Goal: Task Accomplishment & Management: Complete application form

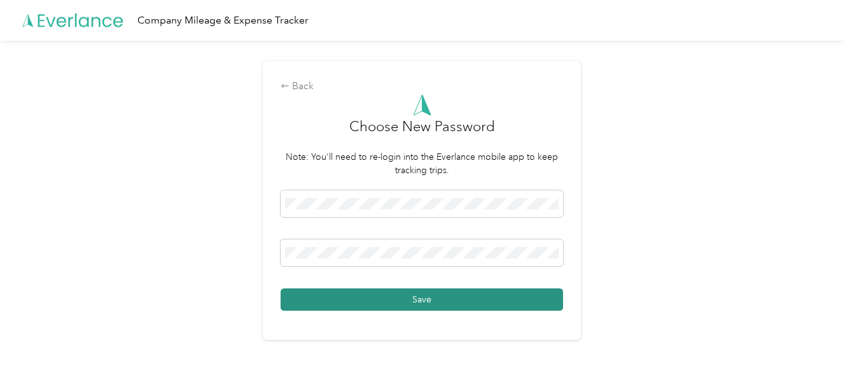
click at [420, 300] on button "Save" at bounding box center [422, 299] width 283 height 22
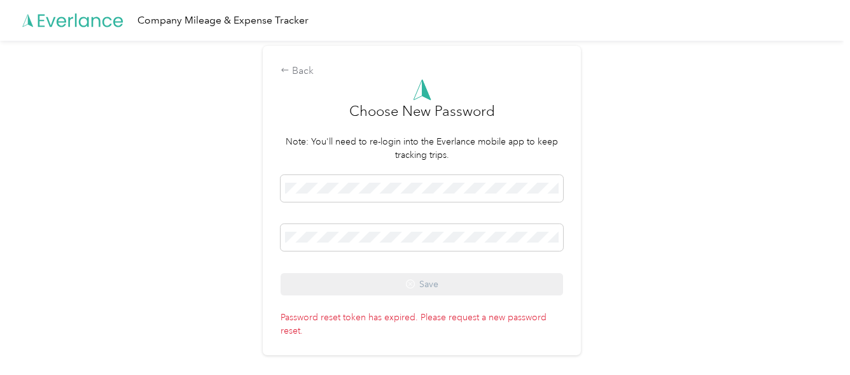
drag, startPoint x: 687, startPoint y: 353, endPoint x: 671, endPoint y: 346, distance: 17.1
click at [687, 353] on div "Back Choose New Password Note: You'll need to re-login into the Everlance mobil…" at bounding box center [422, 206] width 844 height 330
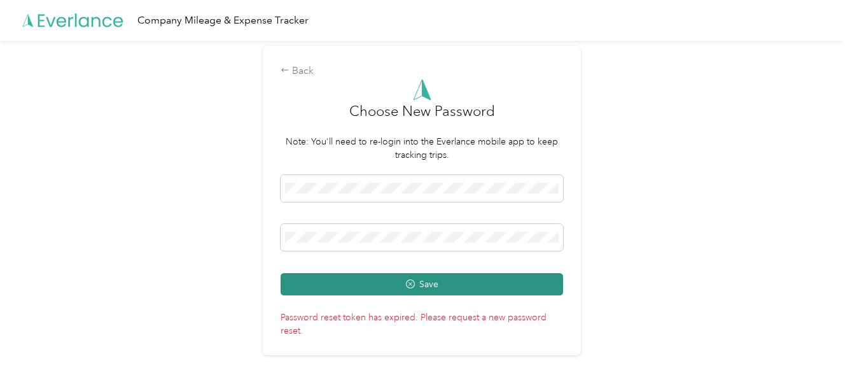
click at [377, 283] on button "Save" at bounding box center [422, 284] width 283 height 22
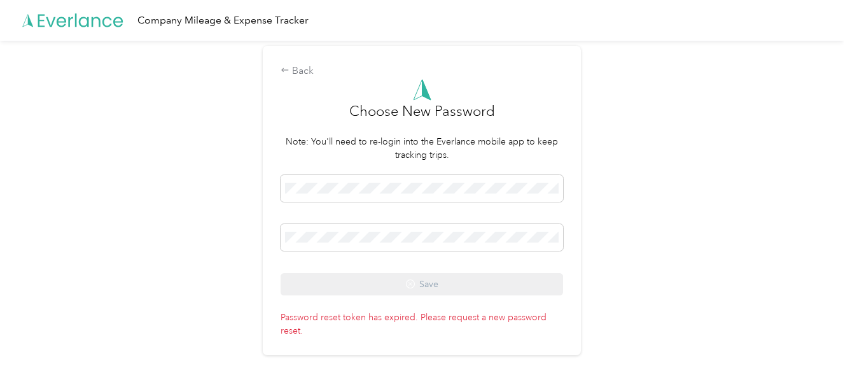
click at [670, 361] on div "Back Choose New Password Note: You'll need to re-login into the Everlance mobil…" at bounding box center [422, 206] width 844 height 330
click at [296, 69] on div "Back" at bounding box center [422, 71] width 283 height 15
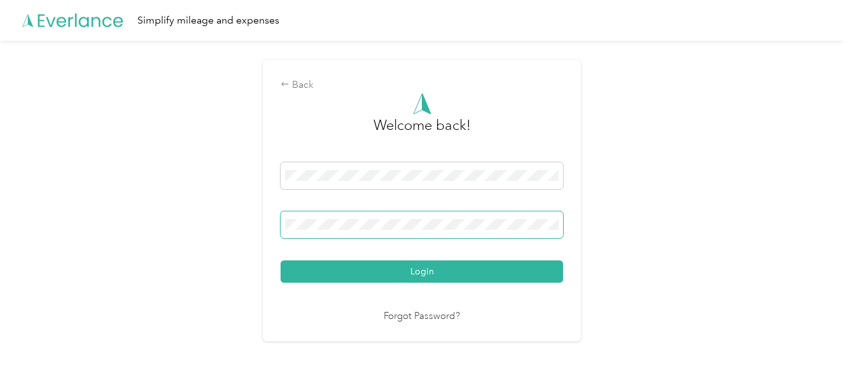
click at [281, 260] on button "Login" at bounding box center [422, 271] width 283 height 22
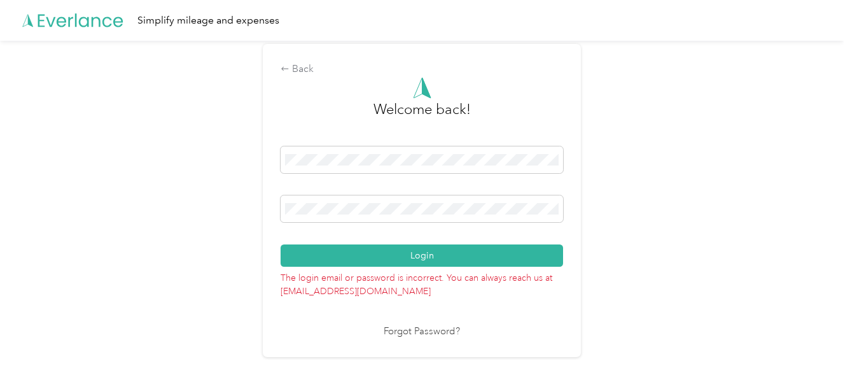
click at [415, 331] on link "Forgot Password?" at bounding box center [422, 332] width 76 height 15
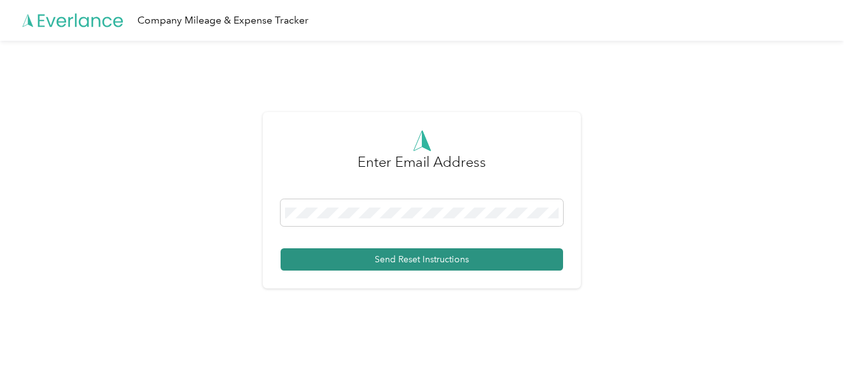
click at [383, 258] on button "Send Reset Instructions" at bounding box center [422, 259] width 283 height 22
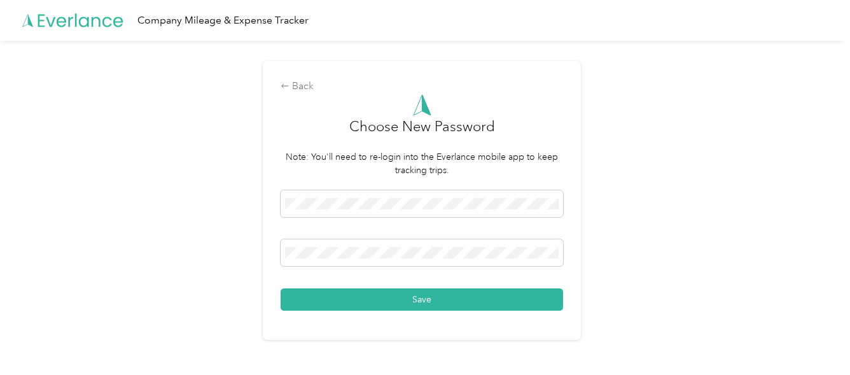
click at [382, 295] on button "Save" at bounding box center [422, 299] width 283 height 22
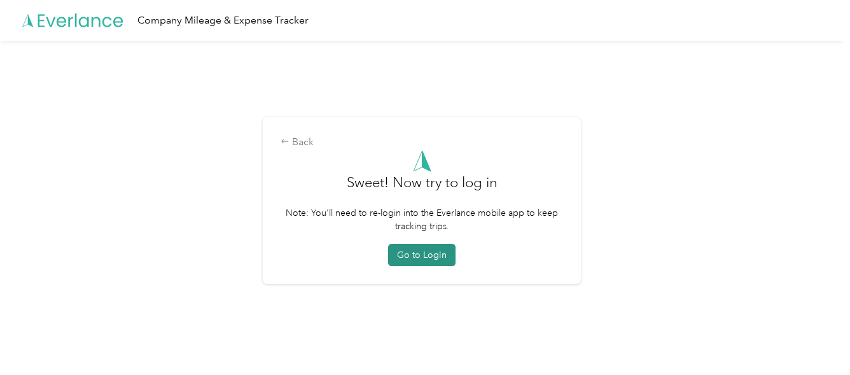
click at [426, 259] on button "Go to Login" at bounding box center [421, 255] width 67 height 22
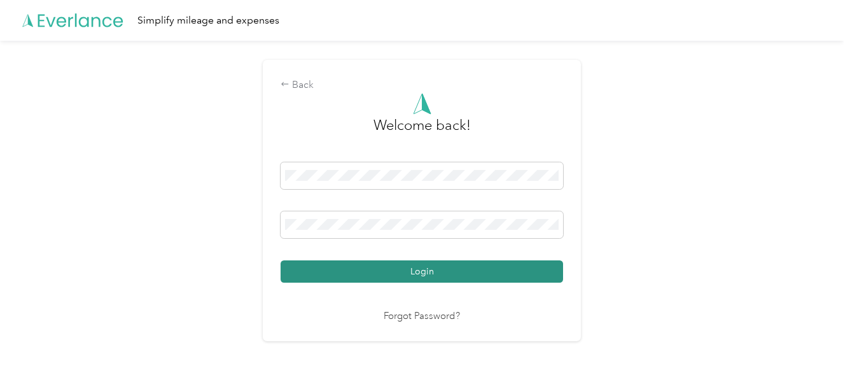
click at [358, 276] on button "Login" at bounding box center [422, 271] width 283 height 22
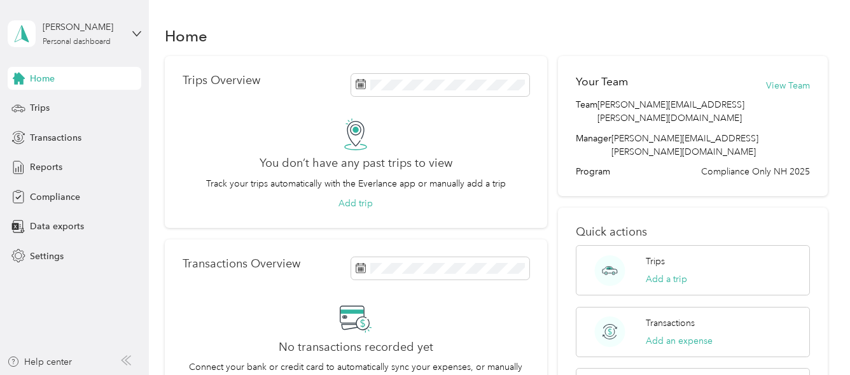
click at [202, 169] on div "You don’t have any past trips to view Track your trips automatically with the E…" at bounding box center [356, 164] width 347 height 92
click at [41, 197] on span "Compliance" at bounding box center [55, 196] width 50 height 13
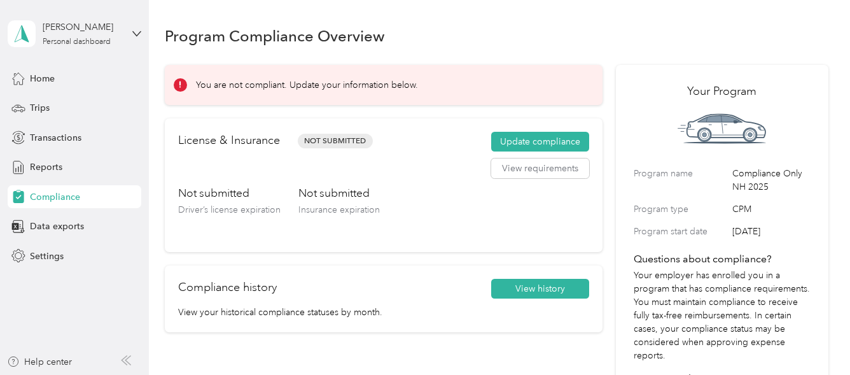
click at [241, 164] on div "License & Insurance Not Submitted Update compliance View requirements" at bounding box center [383, 158] width 411 height 53
click at [534, 140] on button "Update compliance" at bounding box center [540, 142] width 98 height 20
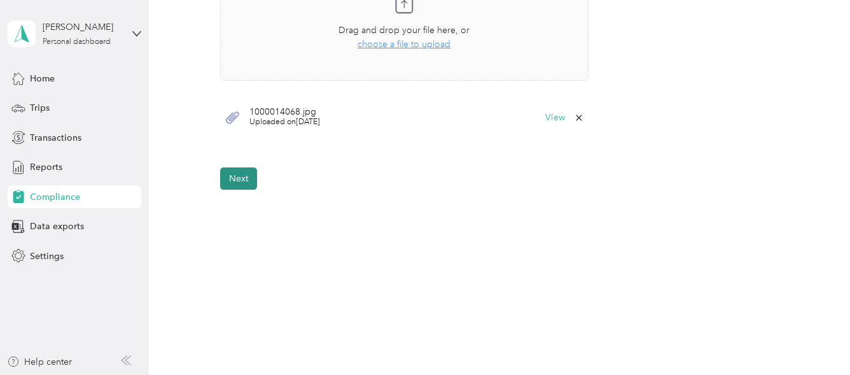
click at [228, 174] on button "Next" at bounding box center [238, 178] width 37 height 22
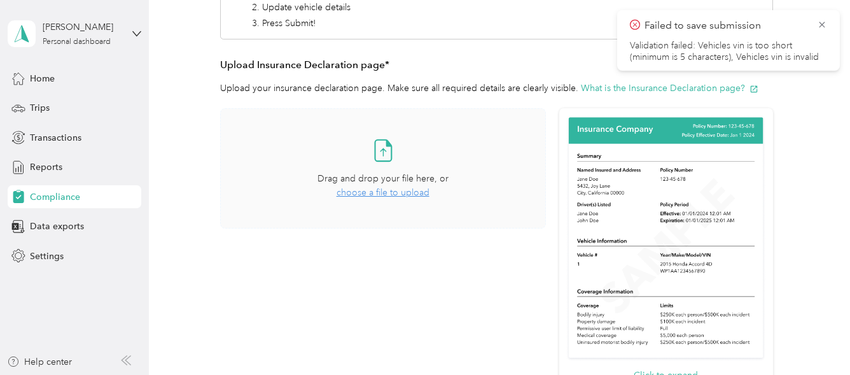
scroll to position [271, 0]
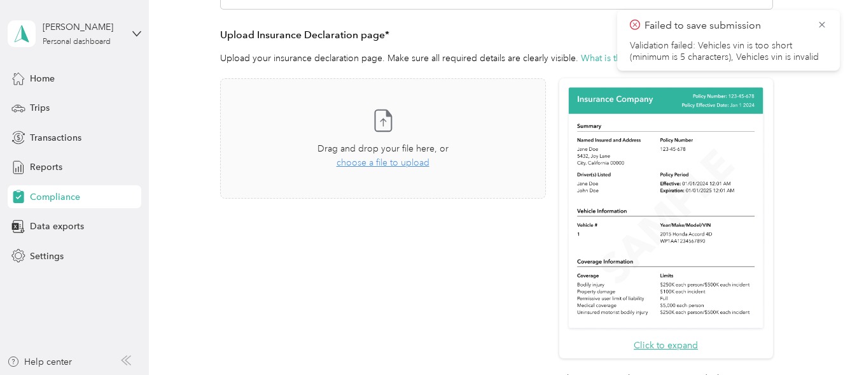
click at [297, 288] on div "Take a photo or choose a photo from your library Drag and drop your file here, …" at bounding box center [383, 240] width 326 height 325
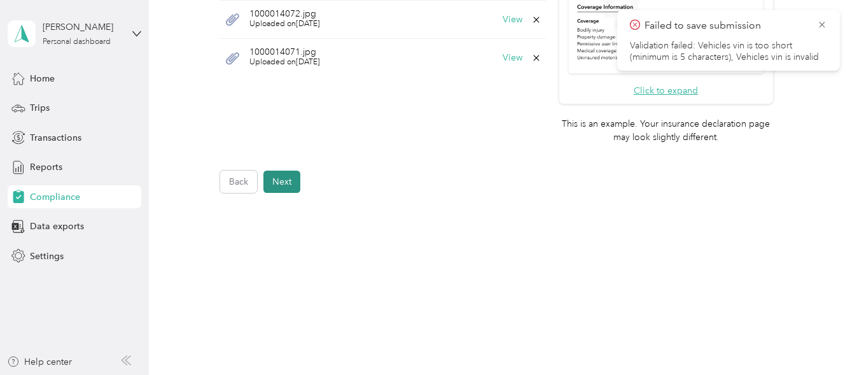
click at [283, 179] on button "Next" at bounding box center [282, 182] width 37 height 22
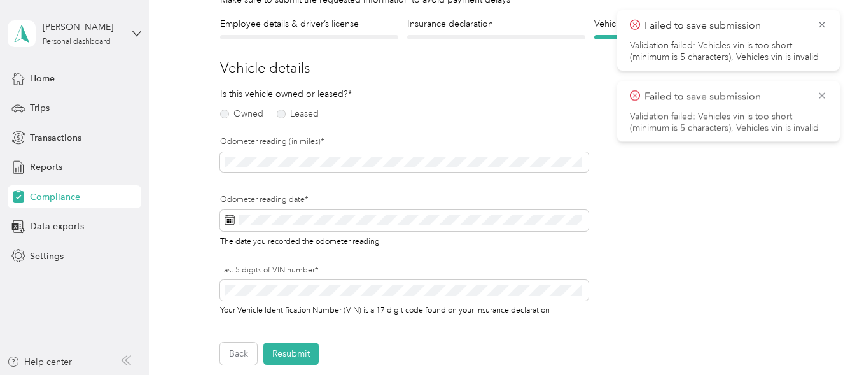
scroll to position [16, 0]
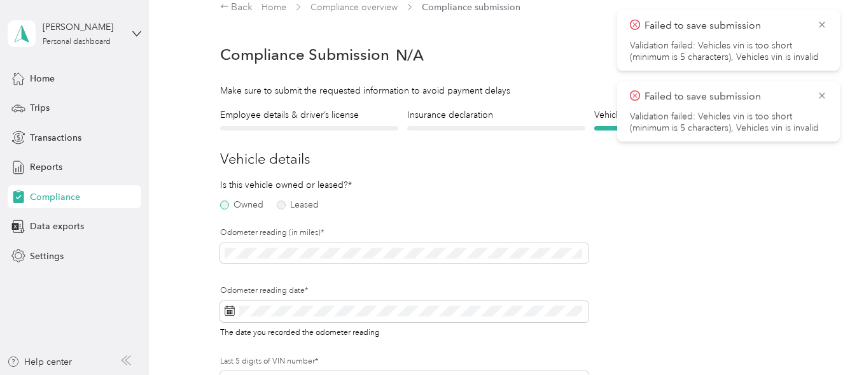
click at [222, 204] on label "Owned" at bounding box center [241, 204] width 43 height 9
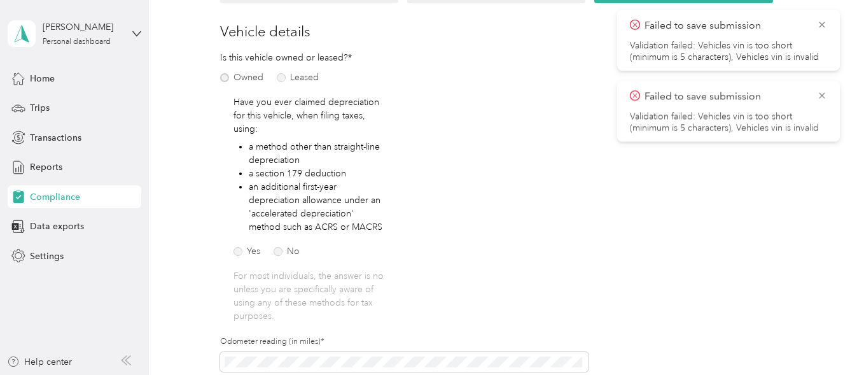
scroll to position [207, 0]
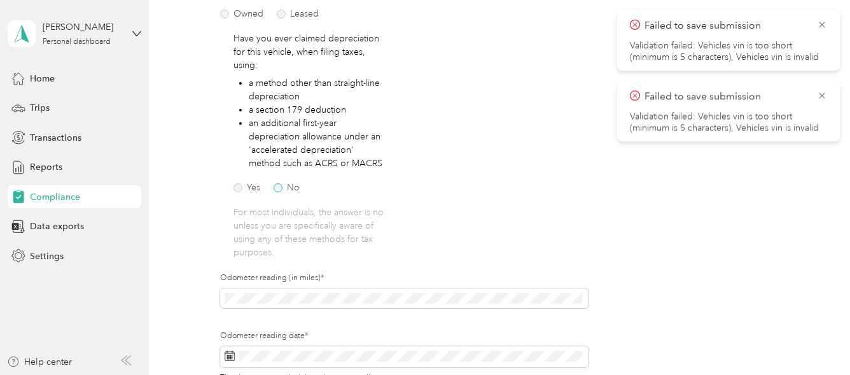
click at [274, 186] on label "No" at bounding box center [287, 187] width 26 height 9
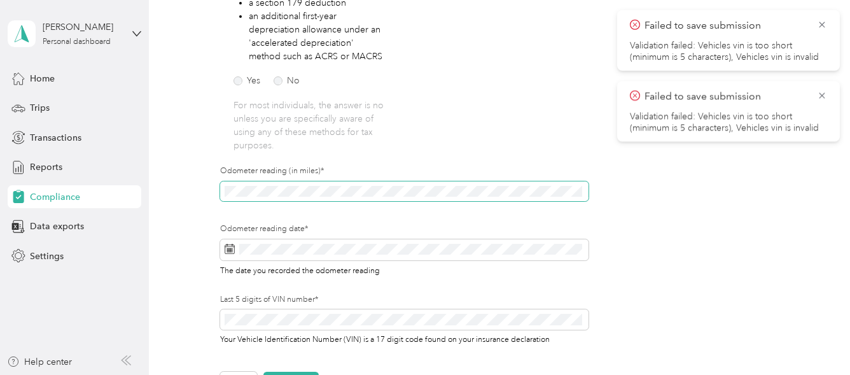
scroll to position [334, 0]
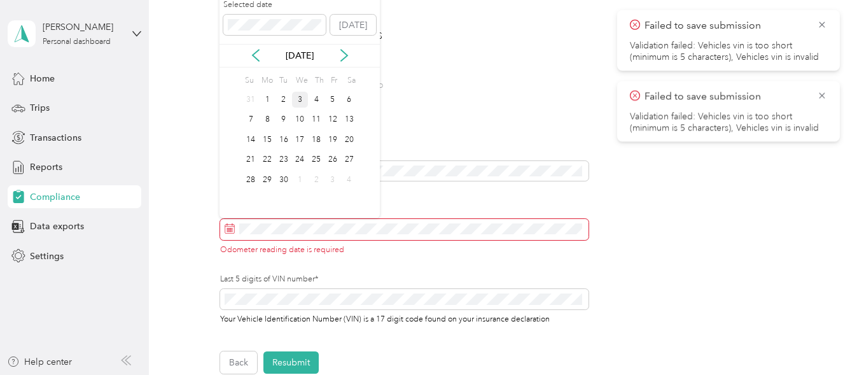
click at [302, 100] on div "3" at bounding box center [300, 100] width 17 height 16
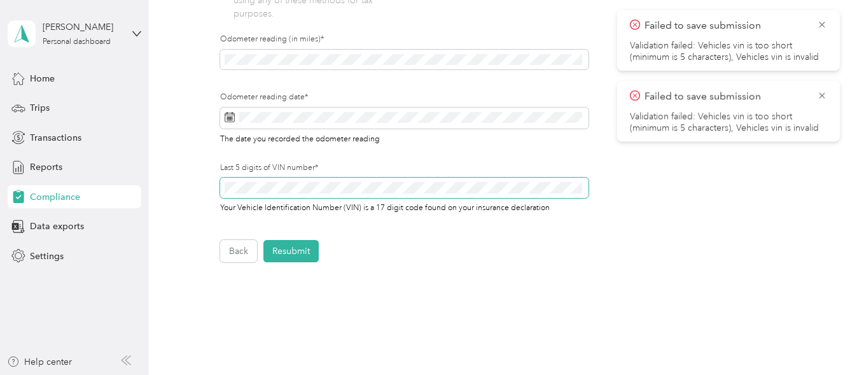
scroll to position [518, 0]
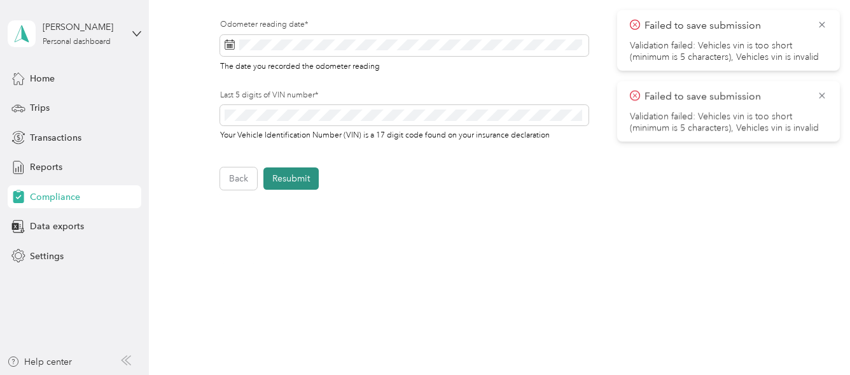
click at [290, 182] on button "Resubmit" at bounding box center [291, 178] width 55 height 22
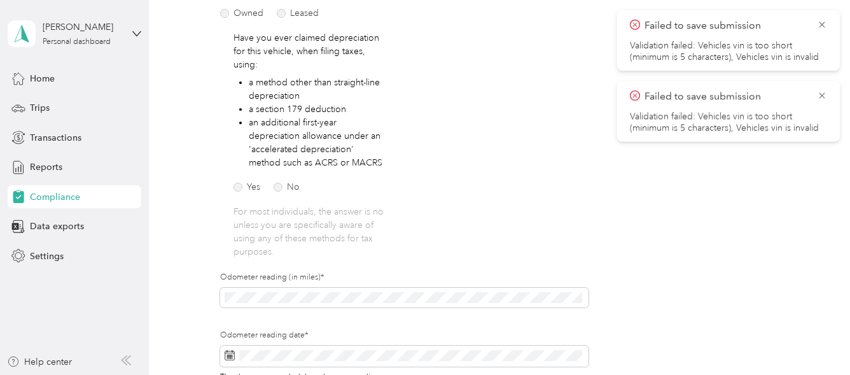
scroll to position [16, 0]
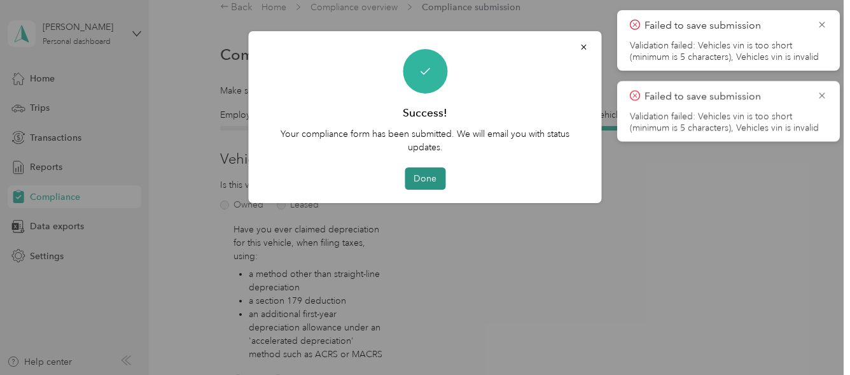
click at [426, 176] on button "Done" at bounding box center [425, 178] width 41 height 22
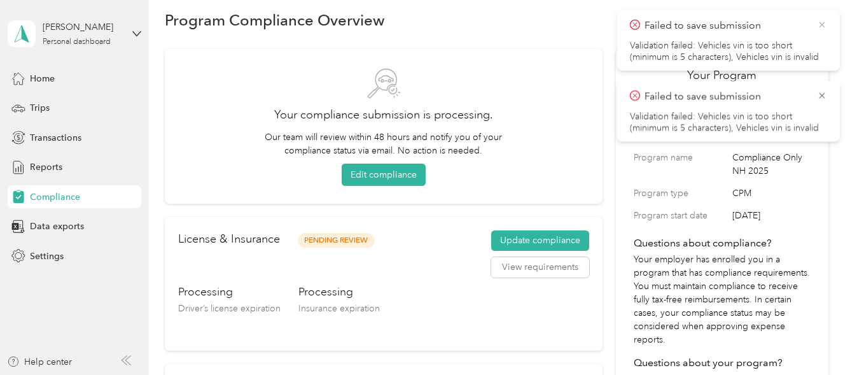
click at [826, 26] on icon at bounding box center [822, 24] width 10 height 11
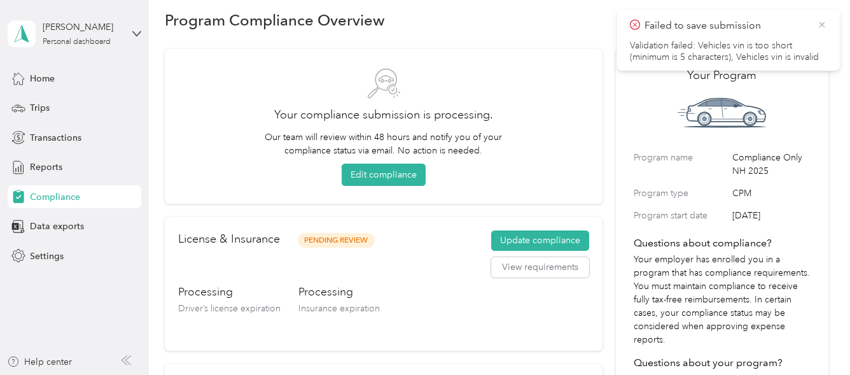
click at [824, 25] on icon at bounding box center [822, 24] width 10 height 11
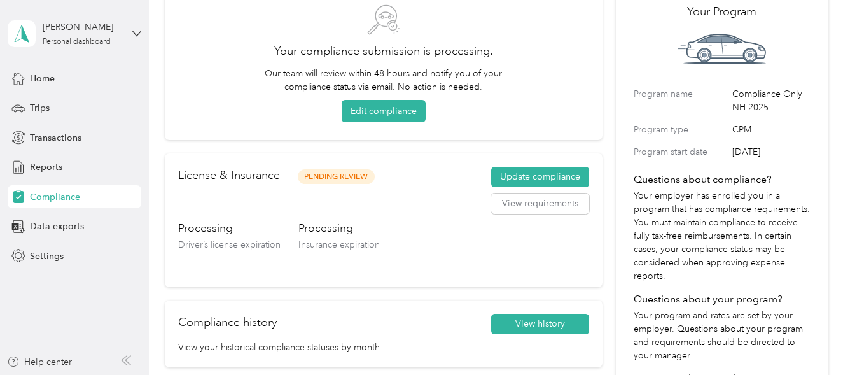
scroll to position [143, 0]
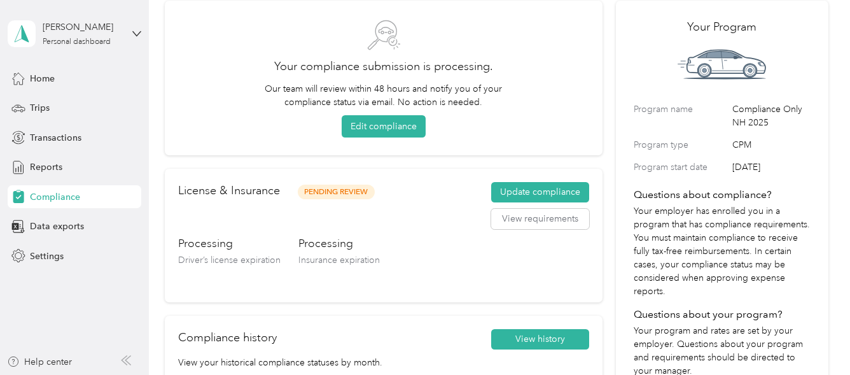
scroll to position [64, 0]
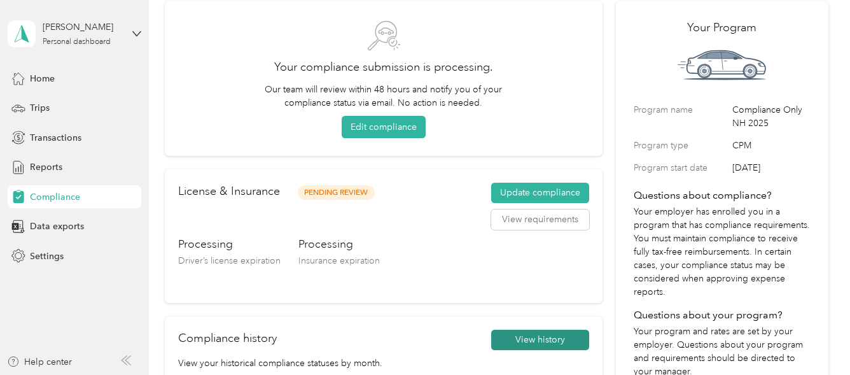
click at [525, 339] on button "View history" at bounding box center [540, 340] width 98 height 20
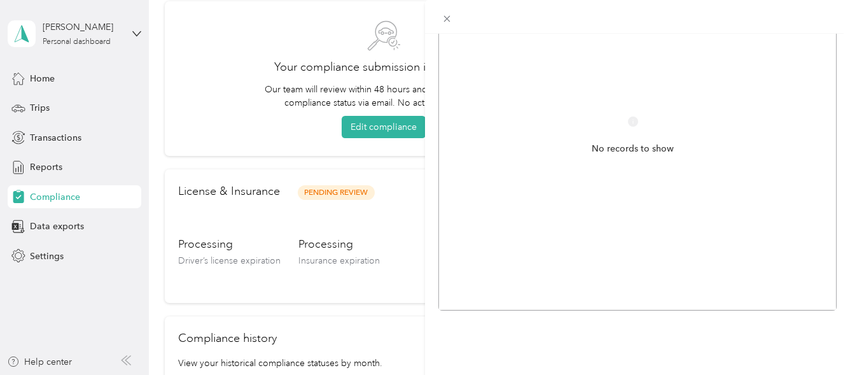
scroll to position [0, 0]
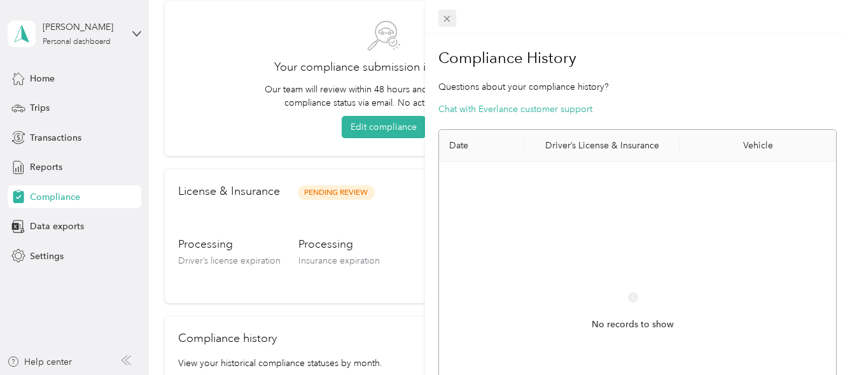
click at [447, 21] on icon at bounding box center [447, 18] width 11 height 11
